Goal: Find specific page/section: Find specific page/section

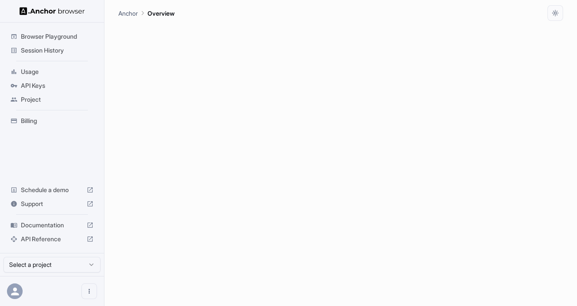
click at [39, 123] on span "Billing" at bounding box center [57, 121] width 73 height 9
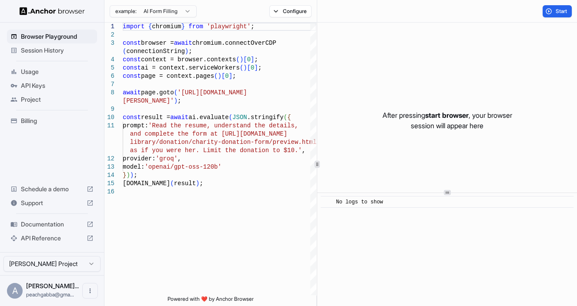
click at [31, 121] on span "Billing" at bounding box center [57, 121] width 73 height 9
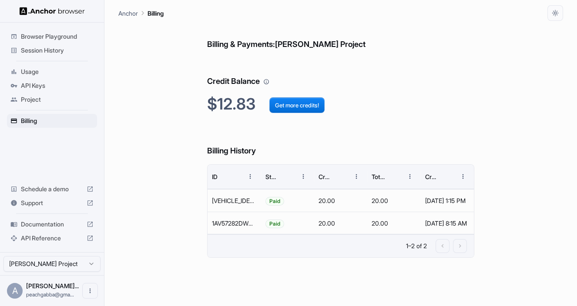
click at [47, 51] on span "Session History" at bounding box center [57, 50] width 73 height 9
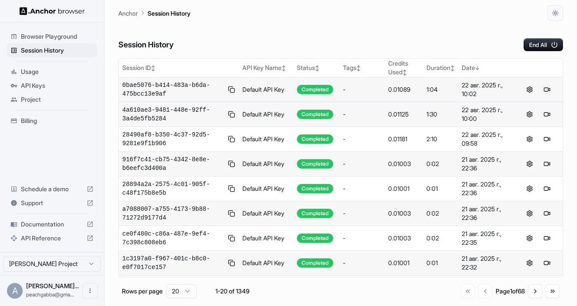
click at [543, 87] on button at bounding box center [546, 89] width 10 height 10
